Goal: Task Accomplishment & Management: Manage account settings

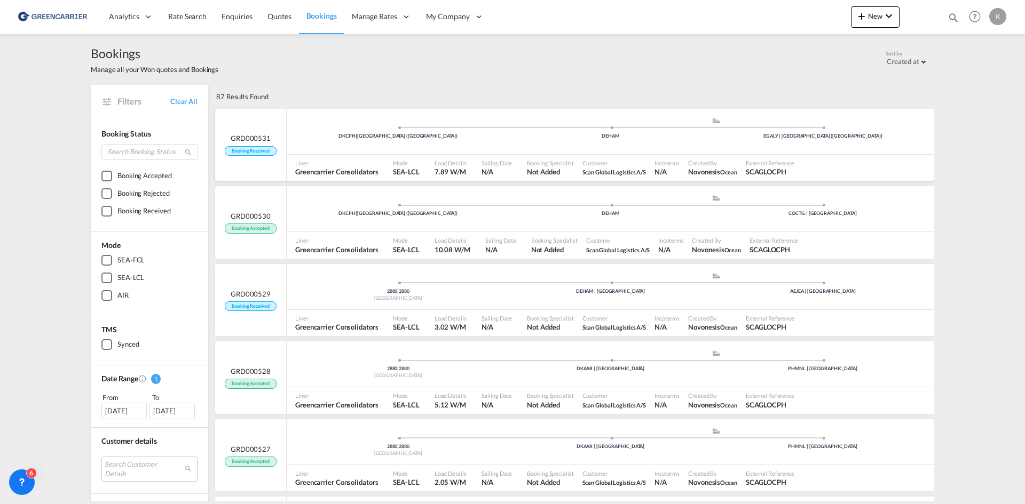
click at [424, 146] on div "DKCPH | [GEOGRAPHIC_DATA] (Kobenhavn) .a{fill:#aaa8ad;} .a{fill:#aaa8ad;} DEHAM…" at bounding box center [610, 133] width 647 height 32
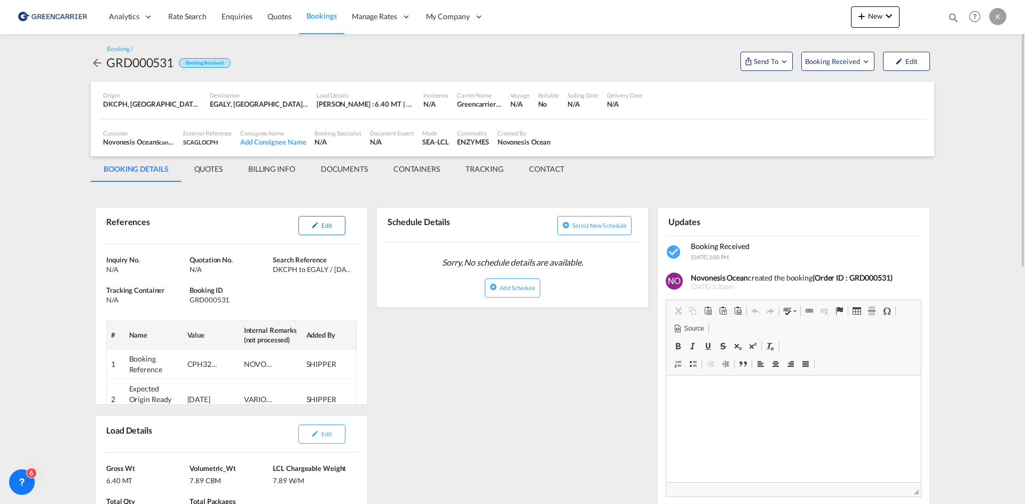
click at [327, 232] on button "Edit" at bounding box center [321, 225] width 47 height 19
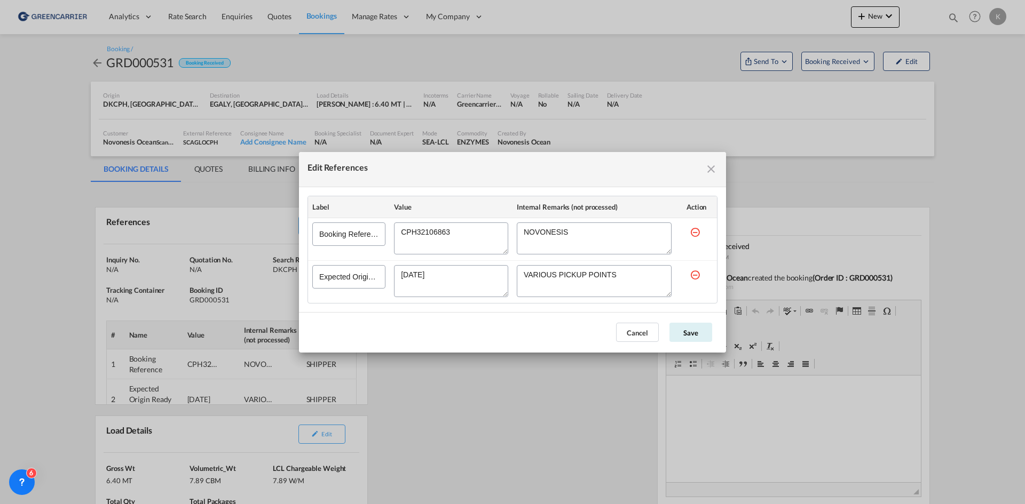
click at [713, 168] on md-icon "icon-close fg-AAA8AD cursor" at bounding box center [711, 169] width 13 height 13
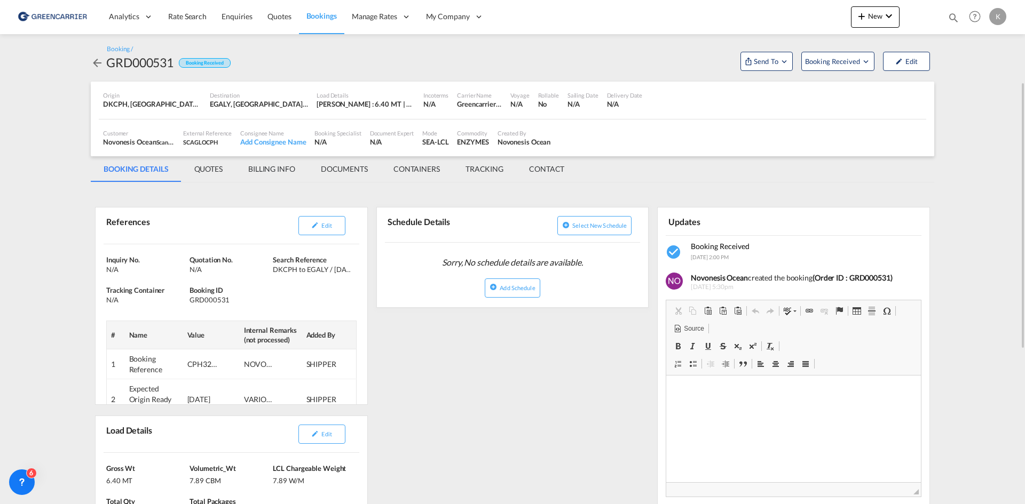
scroll to position [53, 0]
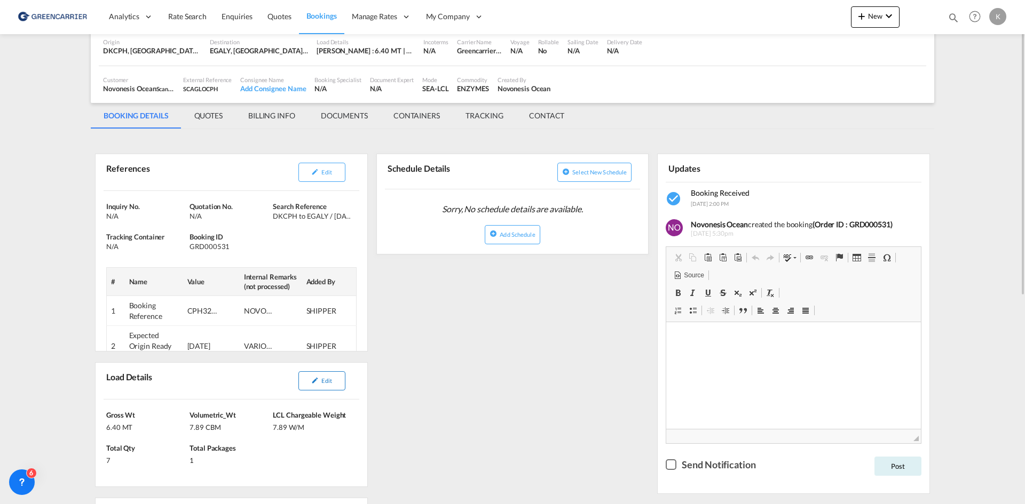
click at [319, 386] on button "Edit" at bounding box center [321, 380] width 47 height 19
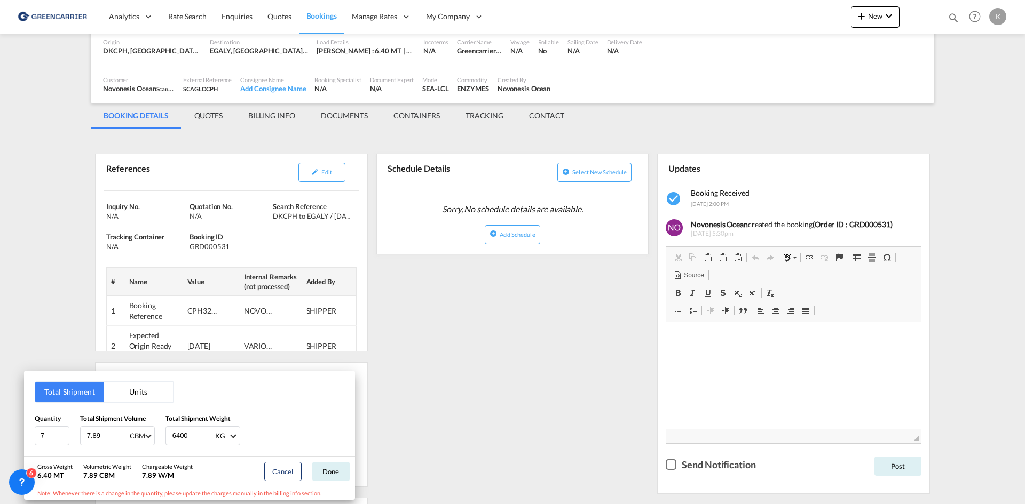
click at [322, 169] on div "Total Shipment Units Quantity 7 Total Shipment Volume 7.89 CBM CBM CFT Total Sh…" at bounding box center [512, 252] width 1025 height 504
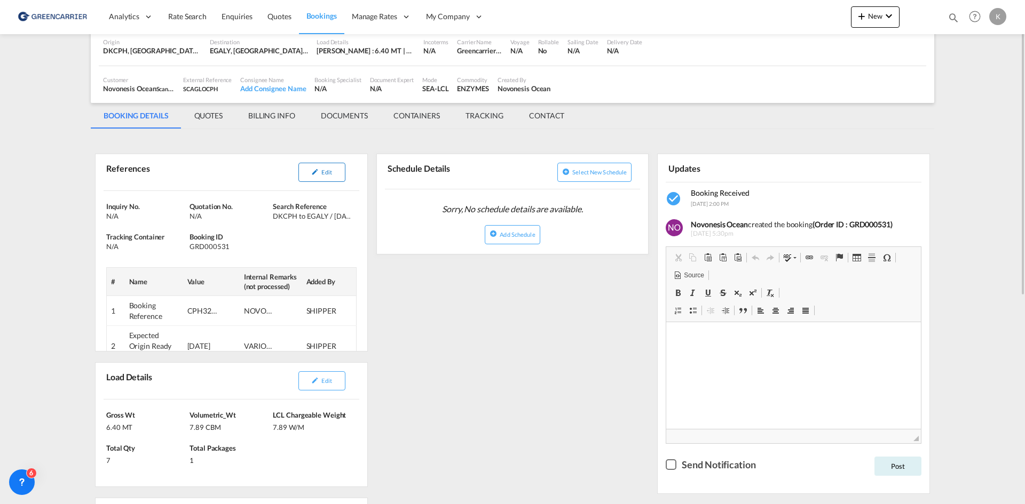
click at [298, 174] on button "Edit" at bounding box center [321, 172] width 47 height 19
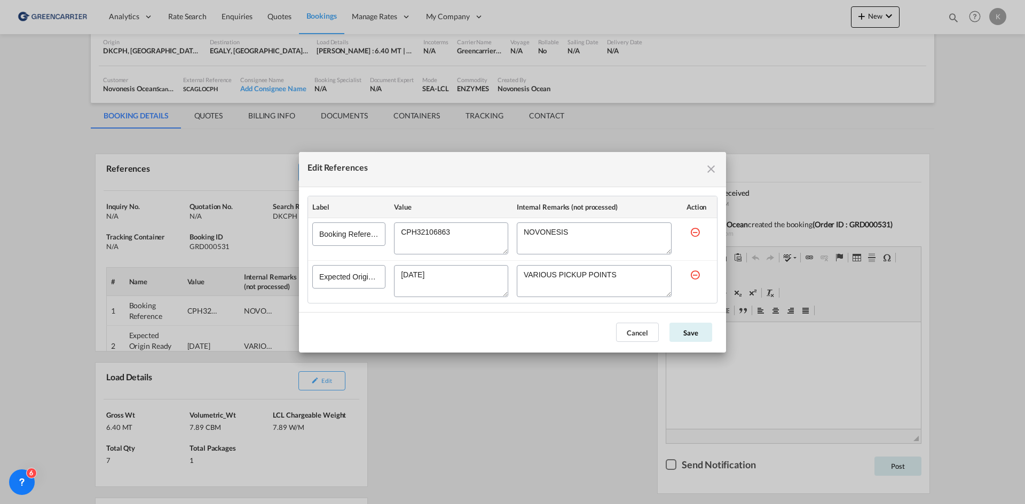
click at [421, 233] on textarea "Edit References" at bounding box center [451, 239] width 114 height 32
click at [714, 173] on md-icon "icon-close fg-AAA8AD cursor" at bounding box center [711, 169] width 13 height 13
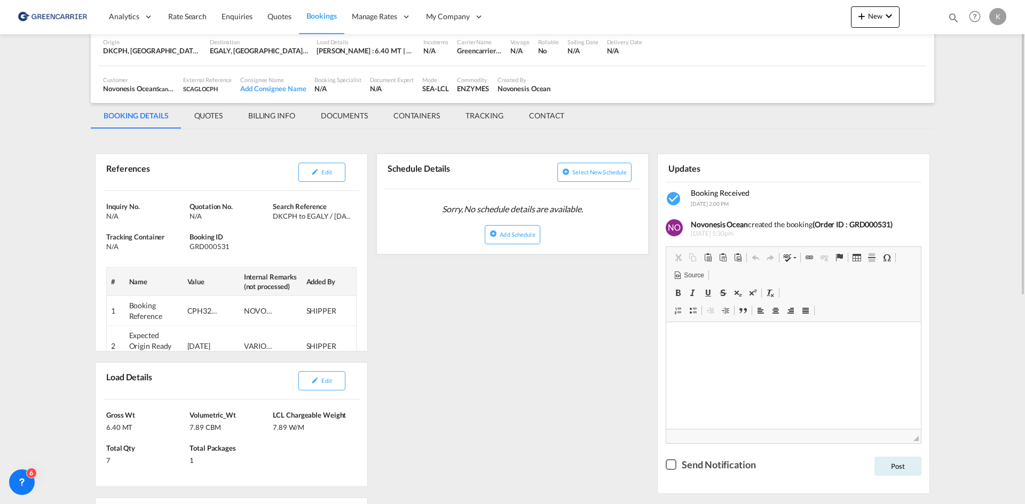
scroll to position [0, 0]
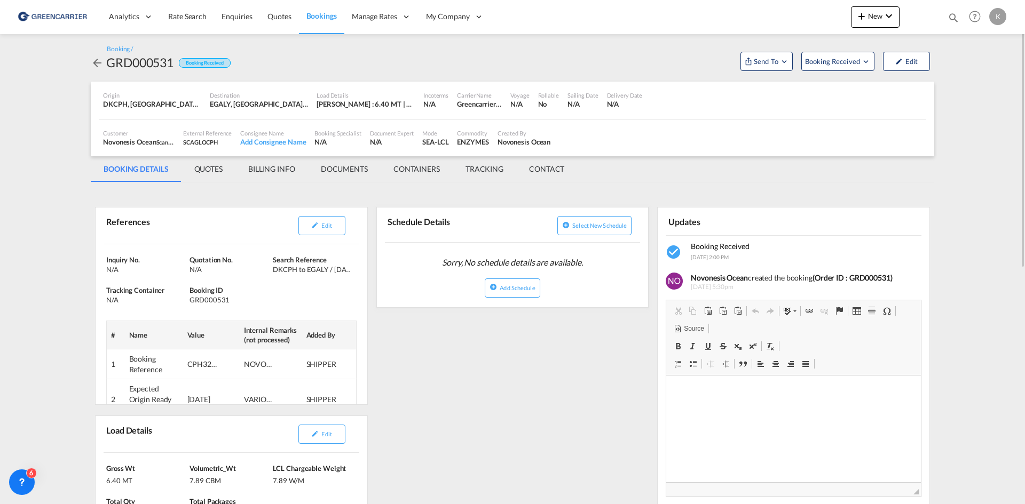
click at [838, 74] on div "Booking / GRD000531 Booking Received Send To Cargowise Yet to sync Send Booking…" at bounding box center [512, 58] width 843 height 48
click at [842, 64] on span "Booking Received" at bounding box center [833, 61] width 56 height 11
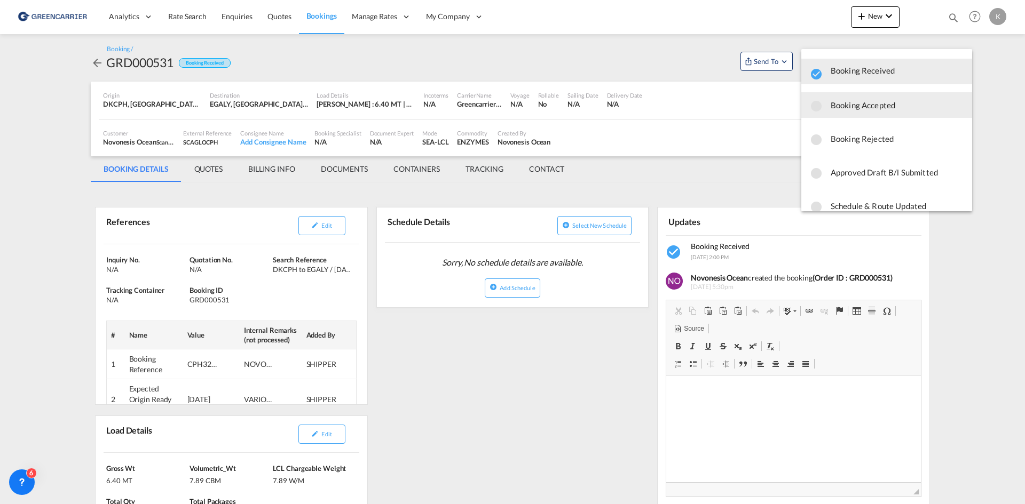
click at [842, 110] on span "Booking Accepted" at bounding box center [896, 105] width 133 height 19
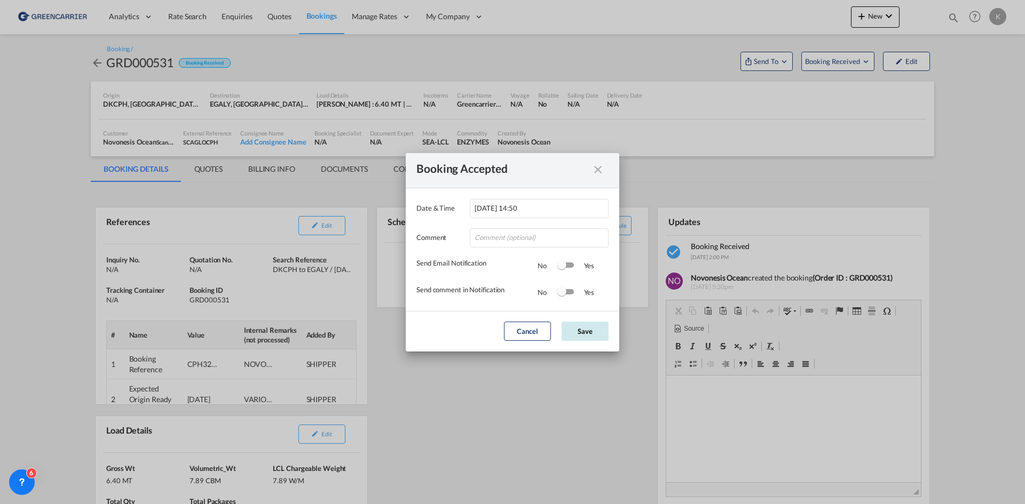
click at [594, 329] on button "Save" at bounding box center [584, 331] width 47 height 19
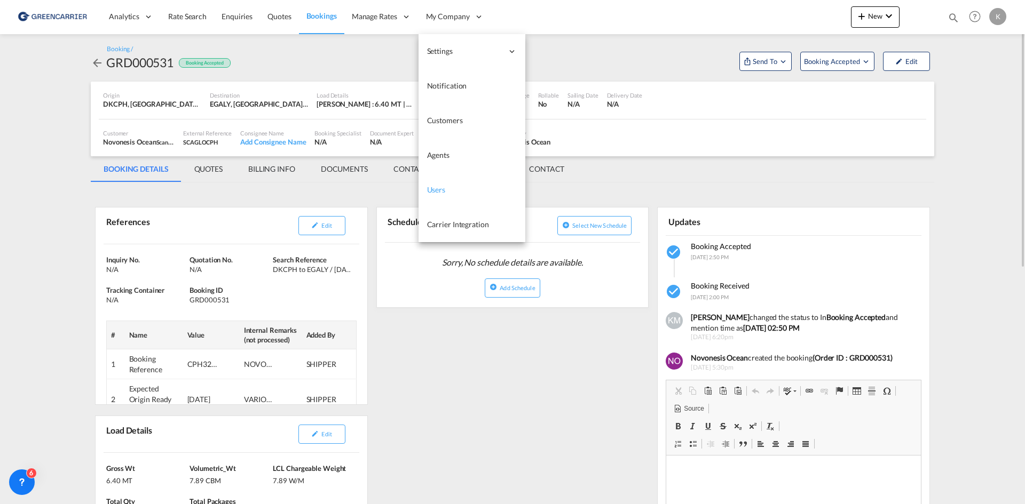
click at [434, 190] on span "Users" at bounding box center [436, 189] width 19 height 9
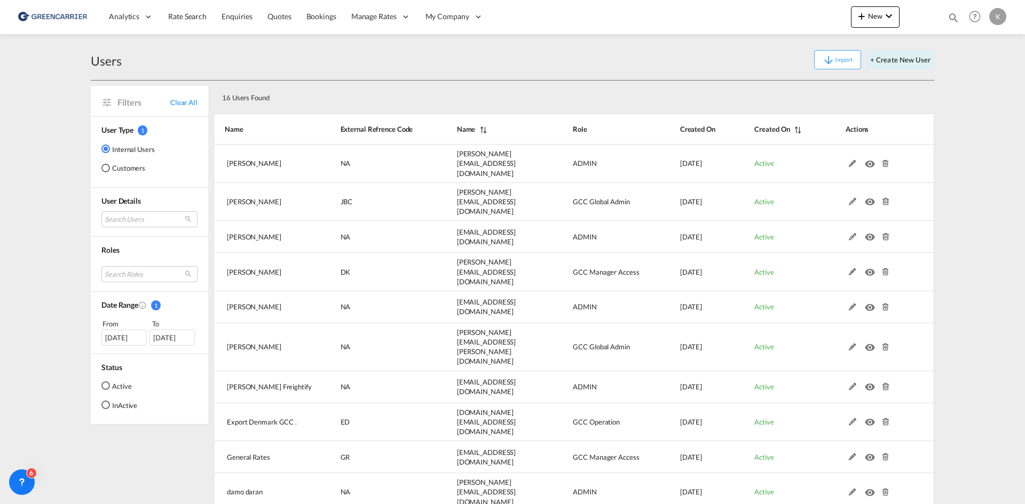
click at [129, 168] on md-radio-button "Customers" at bounding box center [127, 168] width 53 height 11
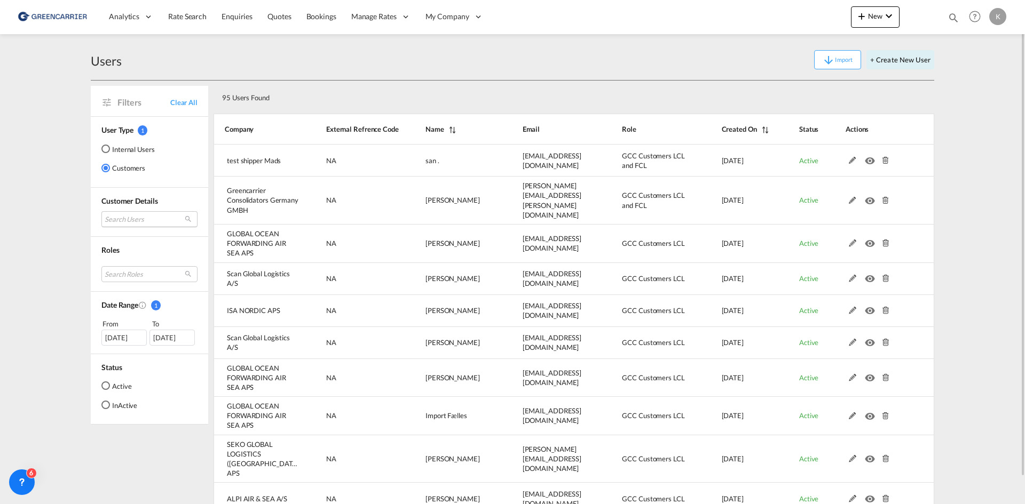
click at [145, 219] on md-select "Search Users" at bounding box center [149, 219] width 96 height 16
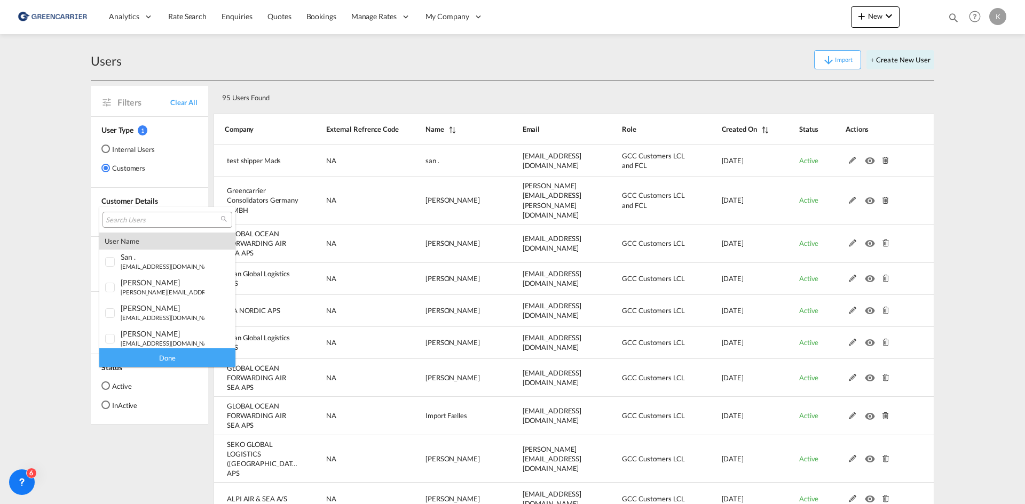
drag, startPoint x: 131, startPoint y: 218, endPoint x: 122, endPoint y: 214, distance: 9.8
click at [132, 218] on input "search" at bounding box center [163, 221] width 115 height 10
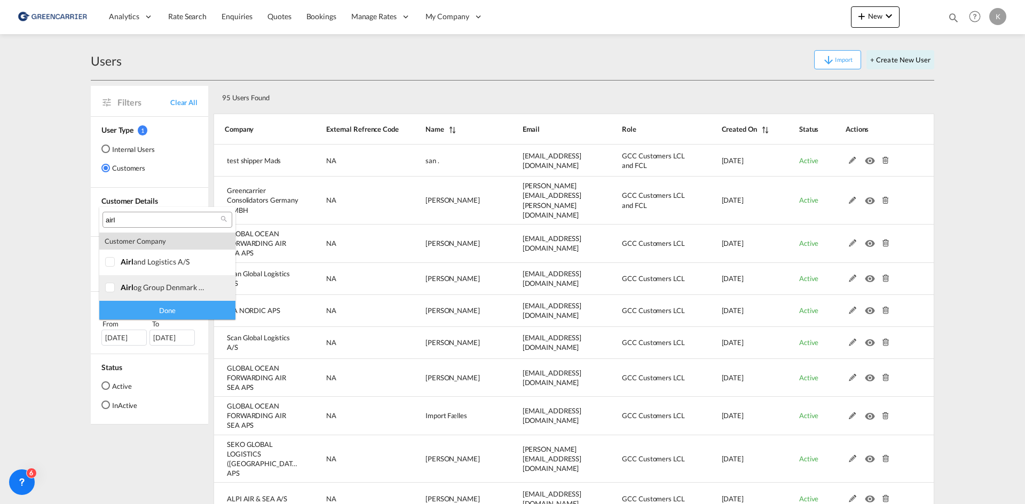
type input "airl"
click at [192, 292] on md-option "company airl og group denmark a/s" at bounding box center [167, 288] width 136 height 26
click at [180, 305] on div "Done" at bounding box center [167, 310] width 136 height 19
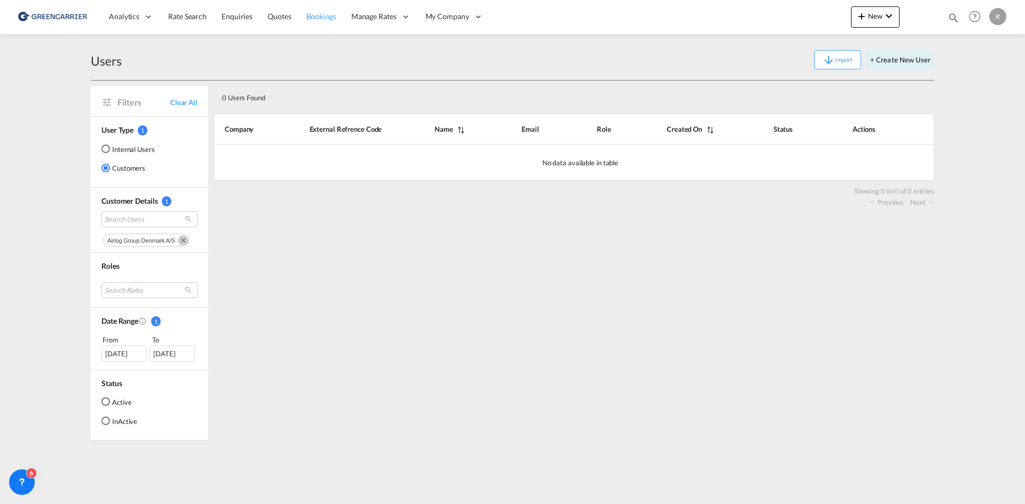
click at [326, 15] on span "Bookings" at bounding box center [321, 16] width 30 height 9
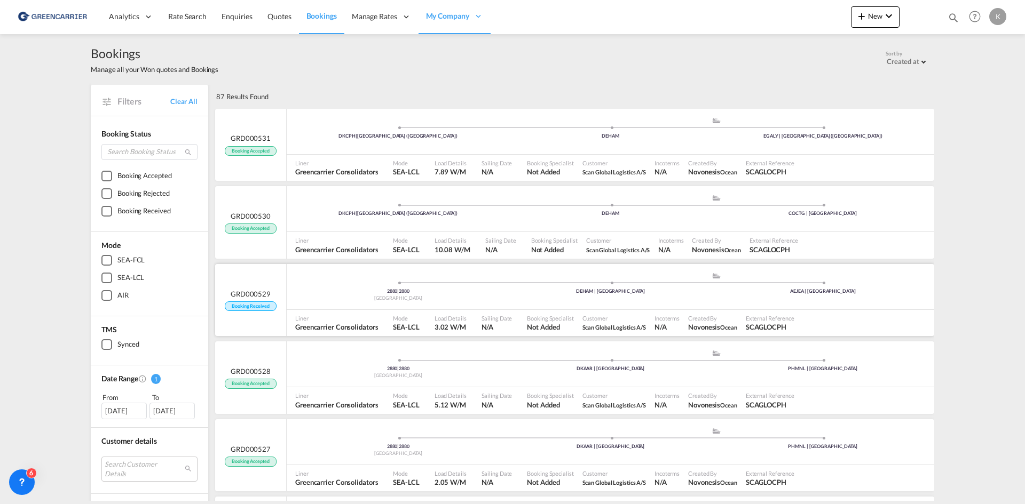
click at [384, 303] on div "2880 | 2880 [GEOGRAPHIC_DATA] .a{fill:#aaa8ad;} .a{fill:#aaa8ad;} DEHAM | [GEOG…" at bounding box center [610, 288] width 647 height 32
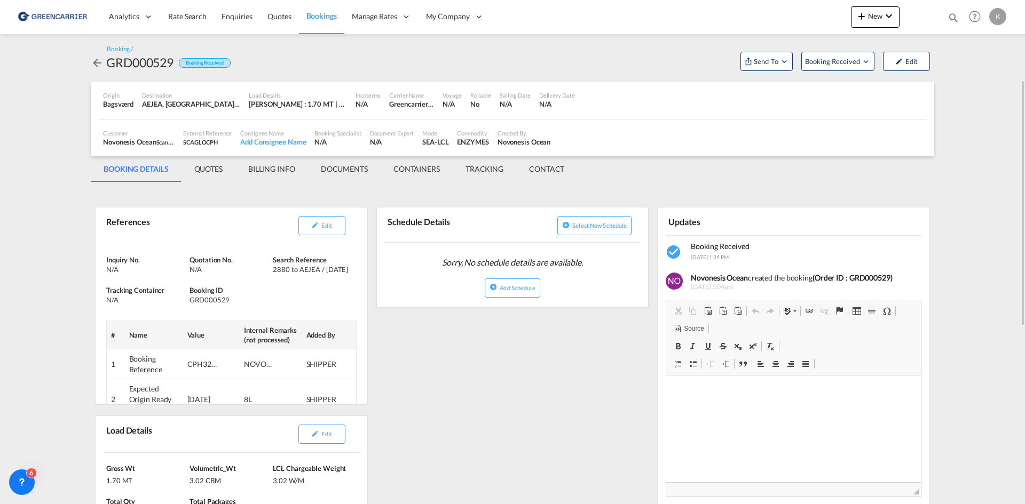
scroll to position [107, 0]
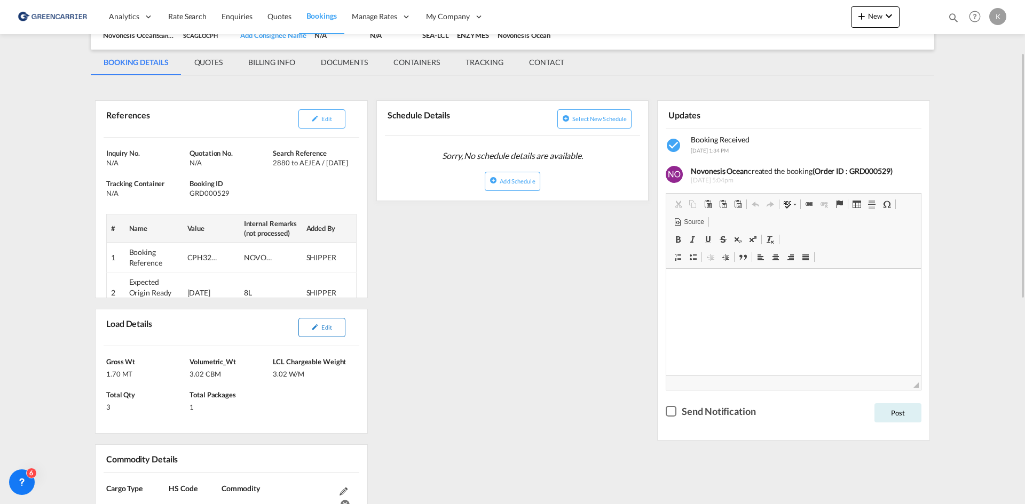
click at [313, 329] on md-icon "icon-pencil" at bounding box center [314, 326] width 7 height 7
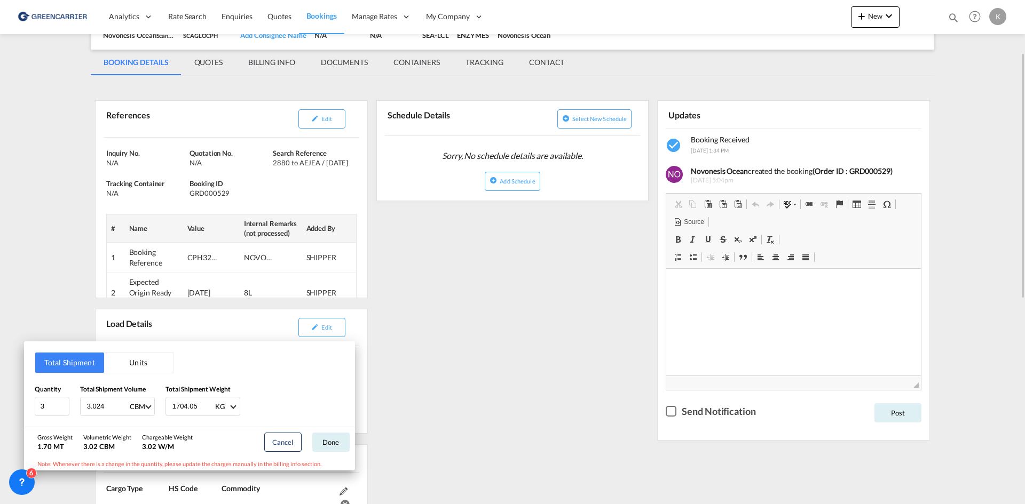
drag, startPoint x: 410, startPoint y: 296, endPoint x: 383, endPoint y: 279, distance: 32.3
click at [409, 295] on div "Total Shipment Units Quantity 3 Total Shipment Volume 3.024 CBM CBM CFT Total S…" at bounding box center [512, 252] width 1025 height 504
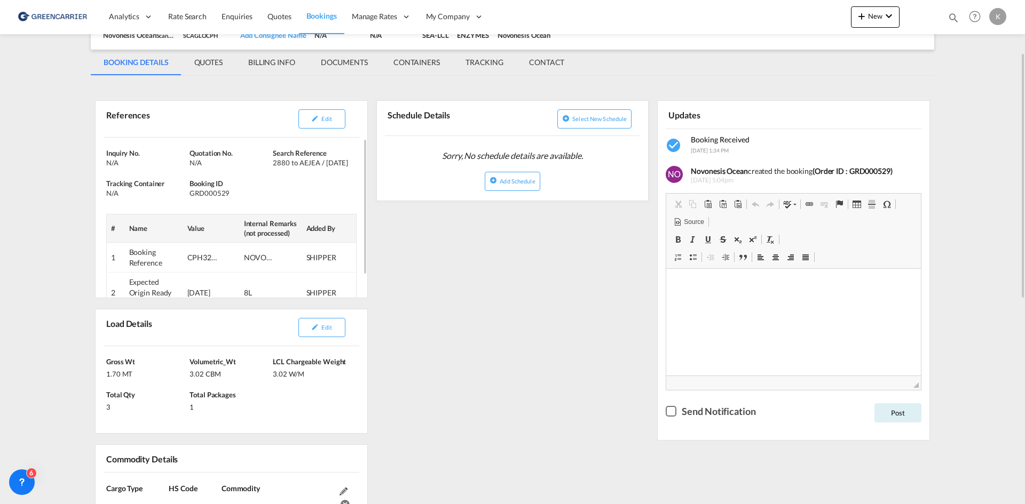
click at [218, 197] on div "GRD000529" at bounding box center [229, 193] width 81 height 10
copy div "GRD000529"
click at [307, 121] on button "Edit" at bounding box center [321, 118] width 47 height 19
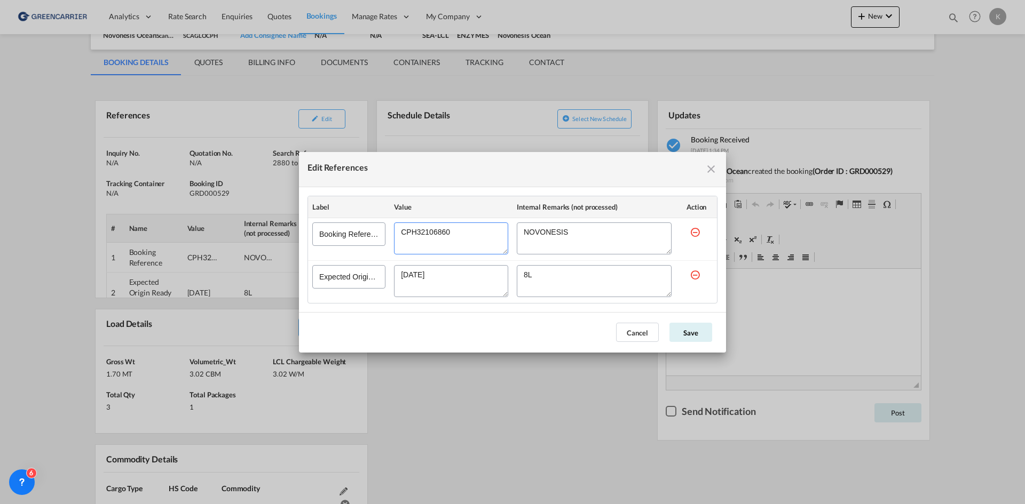
click at [411, 234] on textarea "Edit References" at bounding box center [451, 239] width 114 height 32
drag, startPoint x: 625, startPoint y: 329, endPoint x: 651, endPoint y: 260, distance: 74.0
click at [625, 329] on button "Cancel" at bounding box center [637, 332] width 43 height 19
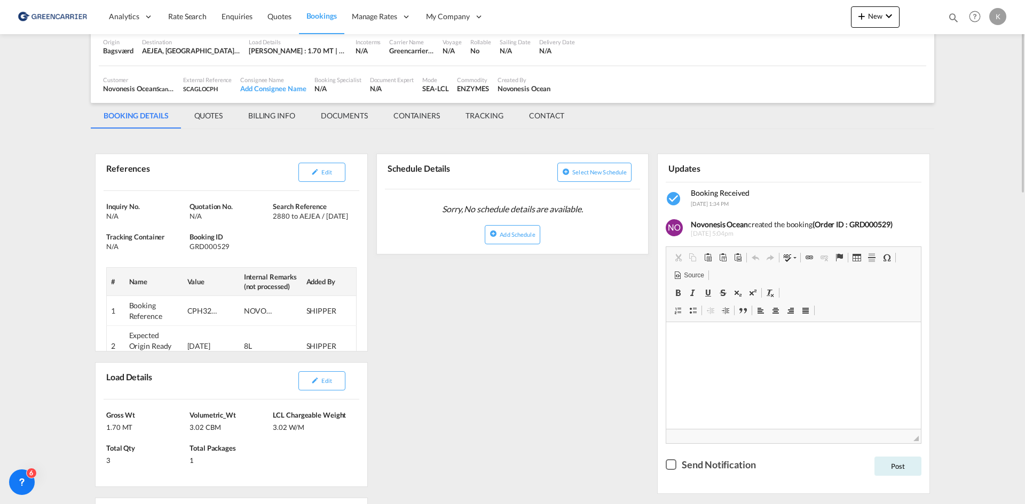
scroll to position [0, 0]
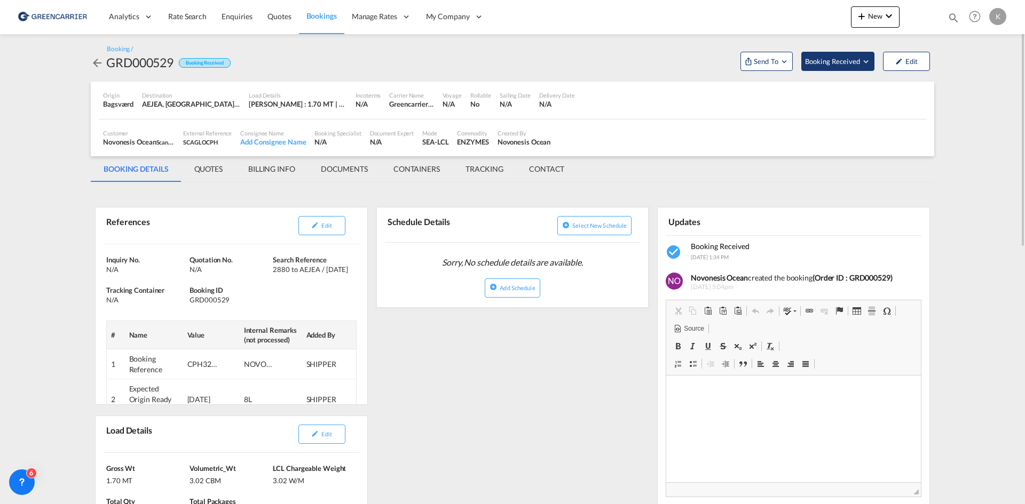
click at [837, 63] on span "Booking Received" at bounding box center [833, 61] width 56 height 11
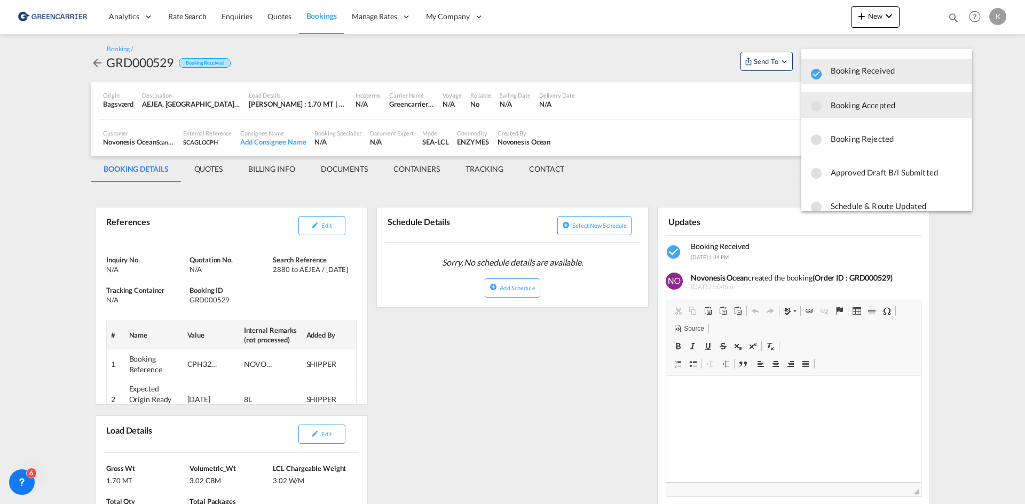
click at [844, 101] on span "Booking Accepted" at bounding box center [896, 105] width 133 height 19
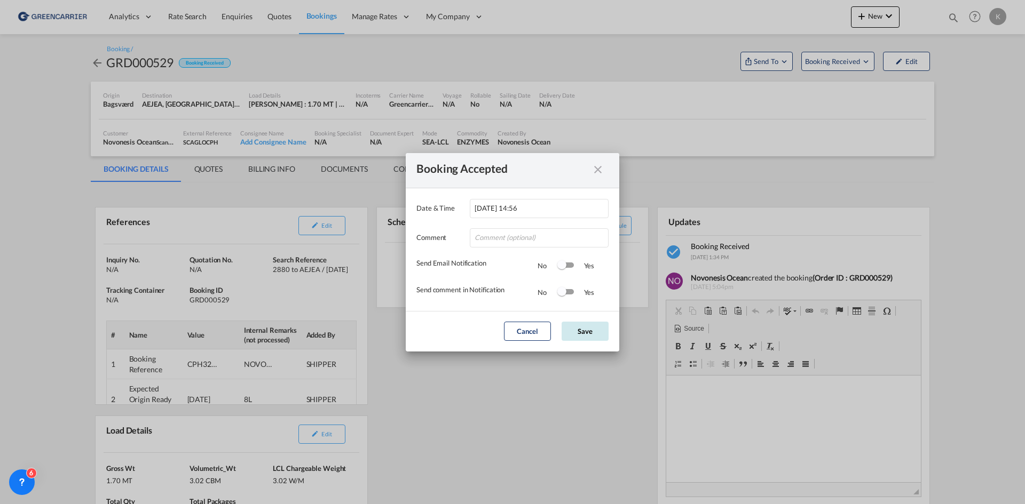
click at [590, 323] on button "Save" at bounding box center [584, 331] width 47 height 19
